Goal: Information Seeking & Learning: Understand process/instructions

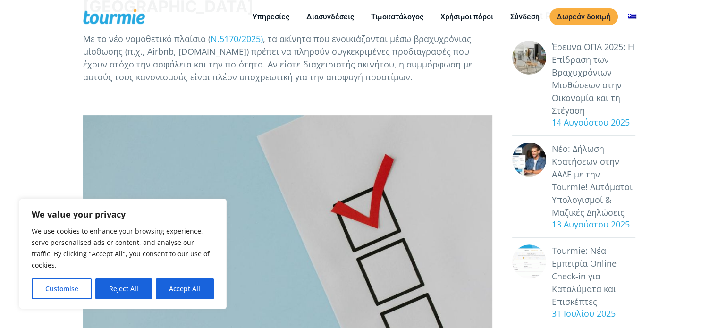
scroll to position [318, 0]
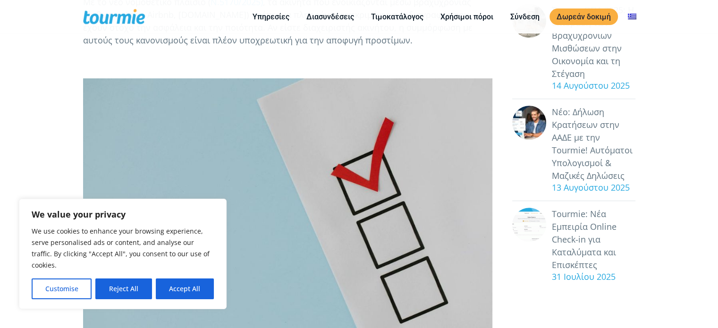
drag, startPoint x: 190, startPoint y: 285, endPoint x: 310, endPoint y: 258, distance: 122.7
click at [192, 282] on button "Accept All" at bounding box center [185, 288] width 58 height 21
checkbox input "true"
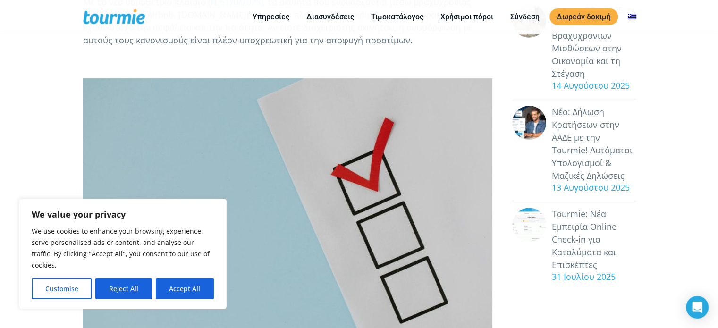
checkbox input "true"
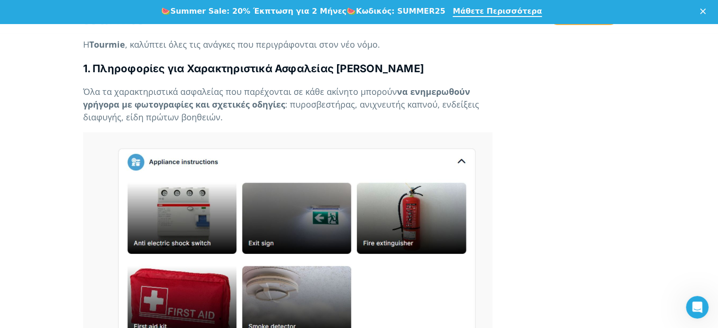
scroll to position [1796, 0]
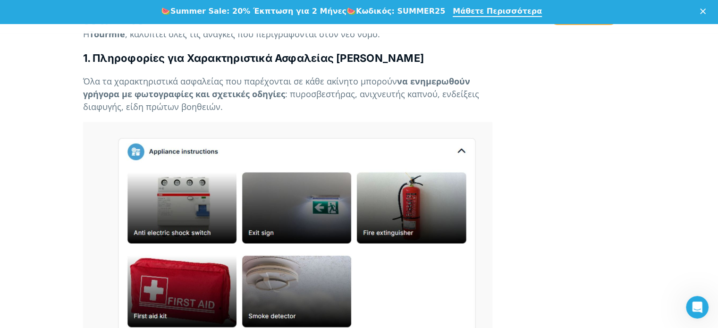
click at [317, 186] on p at bounding box center [287, 237] width 409 height 230
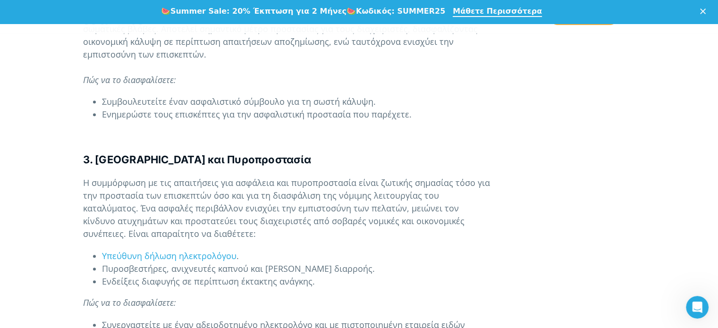
scroll to position [1010, 0]
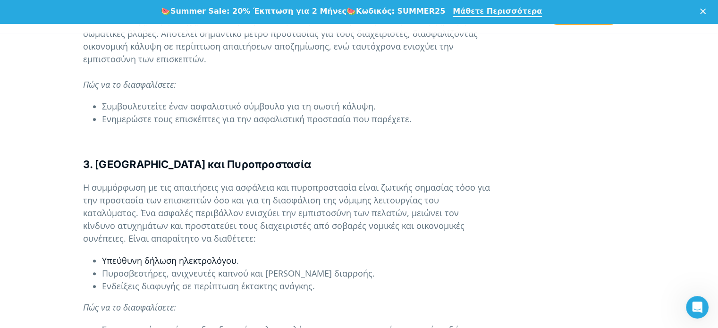
click at [204, 255] on span "Υπεύθυνη δήλωση ηλεκτρολόγου" at bounding box center [169, 260] width 134 height 11
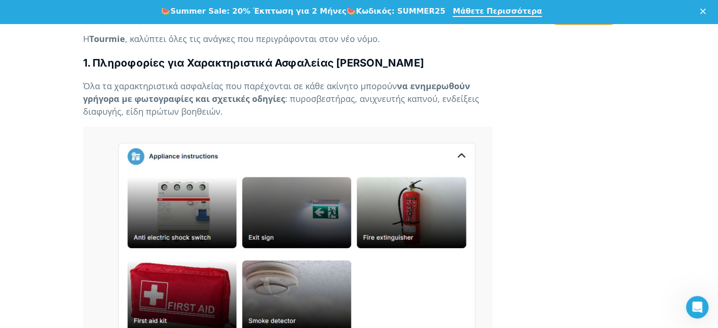
scroll to position [1810, 0]
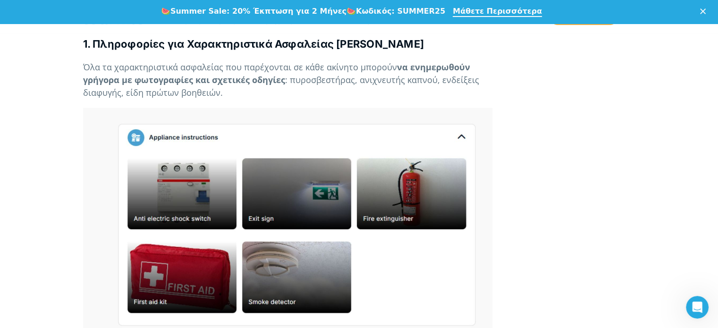
drag, startPoint x: 434, startPoint y: 202, endPoint x: 403, endPoint y: 198, distance: 31.5
click at [434, 202] on p at bounding box center [287, 223] width 409 height 230
click at [581, 81] on div "   By [PERSON_NAME] Τακτικές [DATE] Τι Αλλάζει για τη Βραχυχρόνια Μίσθωση στ…" at bounding box center [359, 36] width 572 height 3214
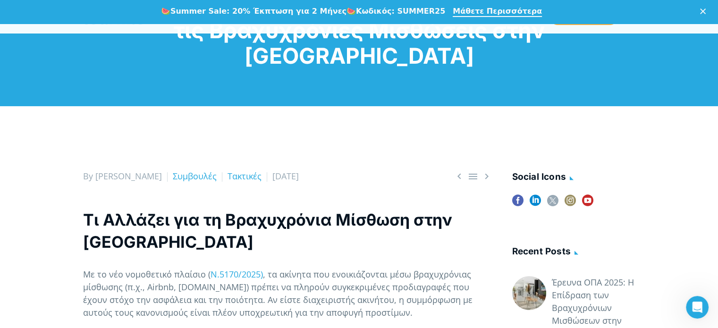
scroll to position [0, 0]
